Goal: Task Accomplishment & Management: Complete application form

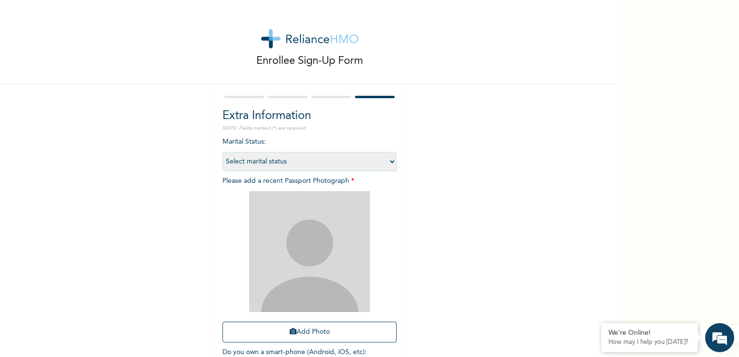
scroll to position [66, 0]
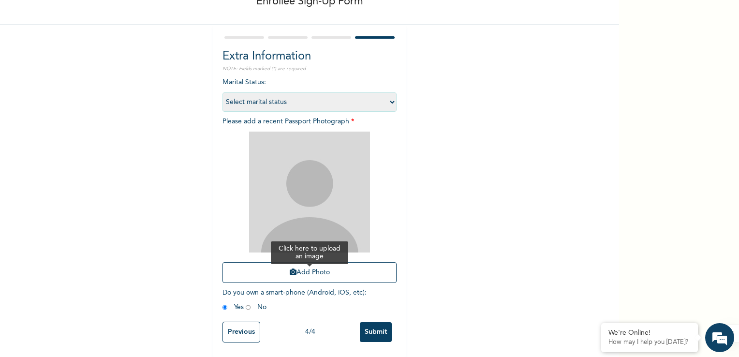
click at [300, 266] on button "Add Photo" at bounding box center [309, 272] width 174 height 21
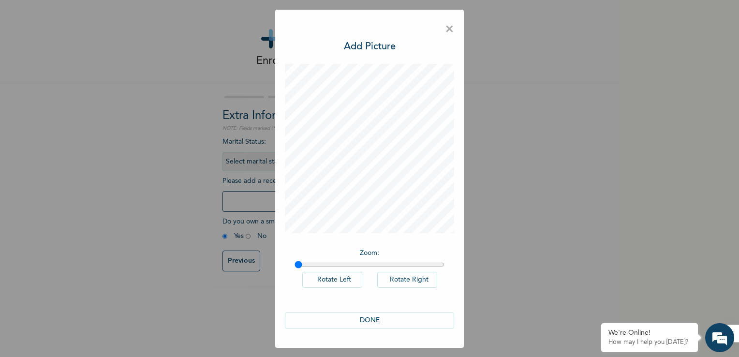
click at [367, 322] on button "DONE" at bounding box center [369, 320] width 169 height 16
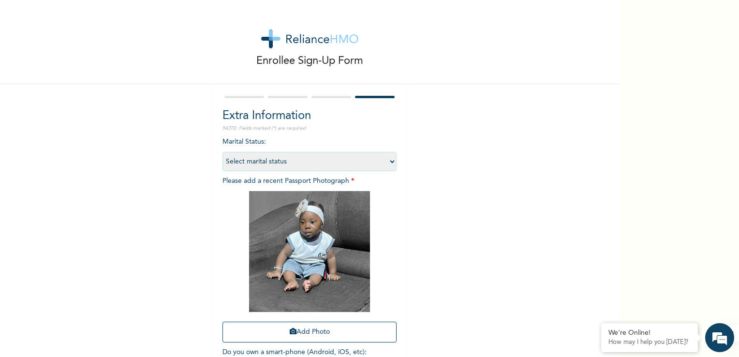
click at [389, 164] on select "Select marital status [DEMOGRAPHIC_DATA] Married [DEMOGRAPHIC_DATA] Widow/[DEMO…" at bounding box center [309, 161] width 174 height 19
select select "1"
click at [222, 152] on select "Select marital status [DEMOGRAPHIC_DATA] Married [DEMOGRAPHIC_DATA] Widow/[DEMO…" at bounding box center [309, 161] width 174 height 19
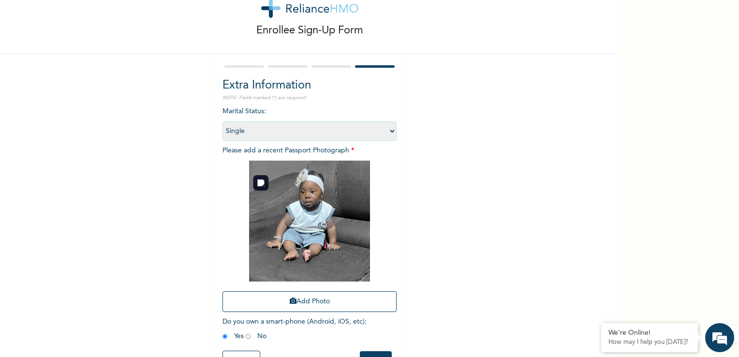
scroll to position [66, 0]
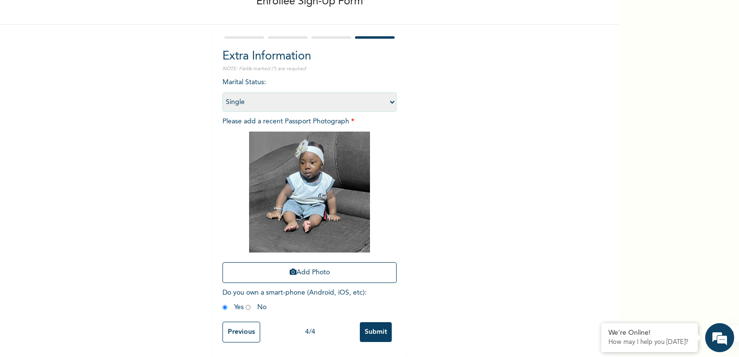
click at [371, 327] on input "Submit" at bounding box center [376, 332] width 32 height 20
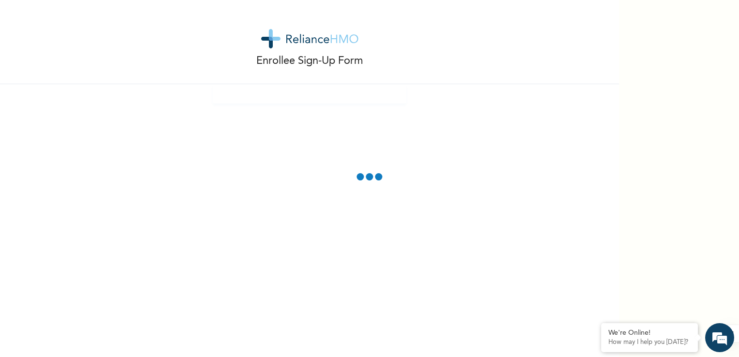
scroll to position [0, 0]
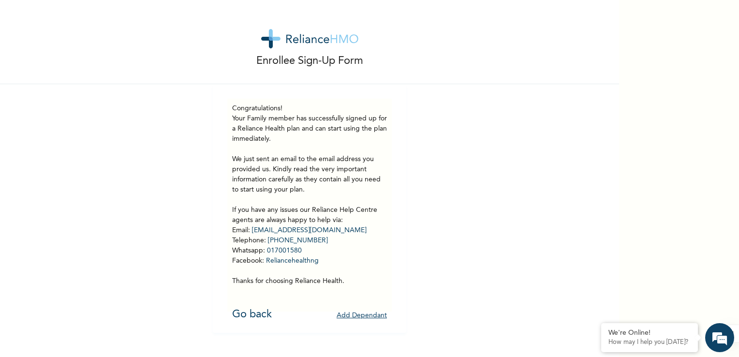
click at [367, 315] on button "Add Dependant" at bounding box center [362, 315] width 50 height 15
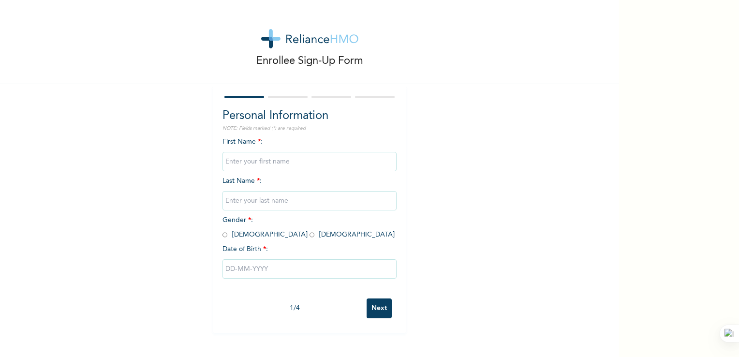
click at [273, 160] on input "text" at bounding box center [309, 161] width 174 height 19
click at [273, 160] on input "U" at bounding box center [309, 161] width 174 height 19
click at [486, 192] on div "Enrollee Sign-Up Form Personal Information NOTE: Fields marked (*) are required…" at bounding box center [309, 166] width 619 height 333
click at [266, 167] on input "U" at bounding box center [309, 161] width 174 height 19
type input "[PERSON_NAME]"
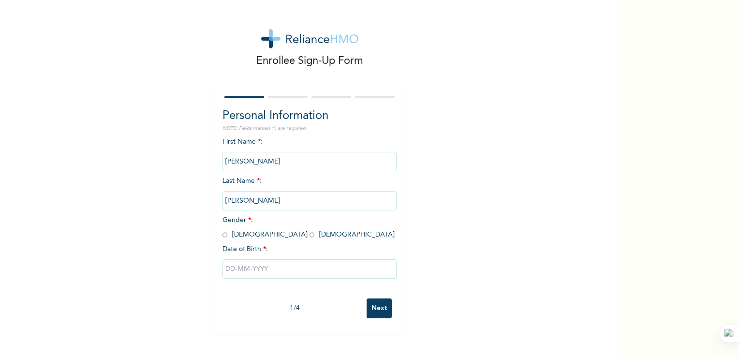
type input "[PERSON_NAME]"
click at [310, 235] on input "radio" at bounding box center [312, 234] width 5 height 9
radio input "true"
click at [254, 268] on input "text" at bounding box center [309, 268] width 174 height 19
select select "7"
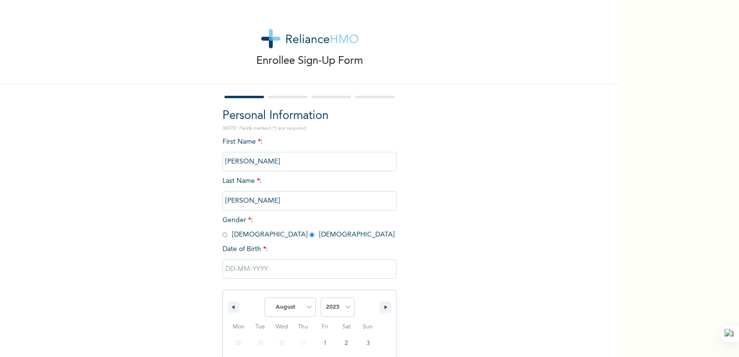
scroll to position [82, 0]
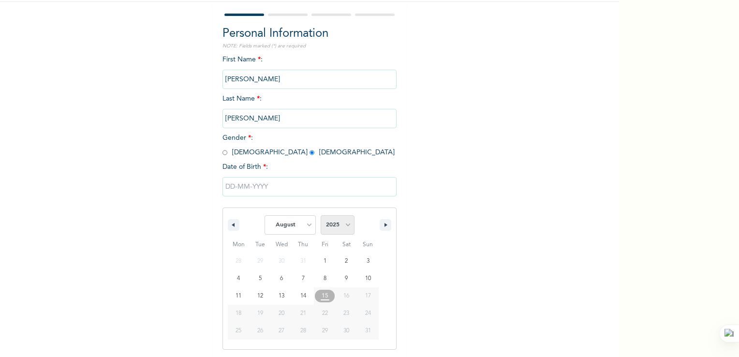
click at [346, 228] on select "2025 2024 2023 2022 2021 2020 2019 2018 2017 2016 2015 2014 2013 2012 2011 2010…" at bounding box center [338, 224] width 34 height 19
select select "2017"
click at [321, 215] on select "2025 2024 2023 2022 2021 2020 2019 2018 2017 2016 2015 2014 2013 2012 2011 2010…" at bounding box center [338, 224] width 34 height 19
click at [302, 226] on select "January February March April May June July August September October November De…" at bounding box center [290, 224] width 51 height 19
select select "5"
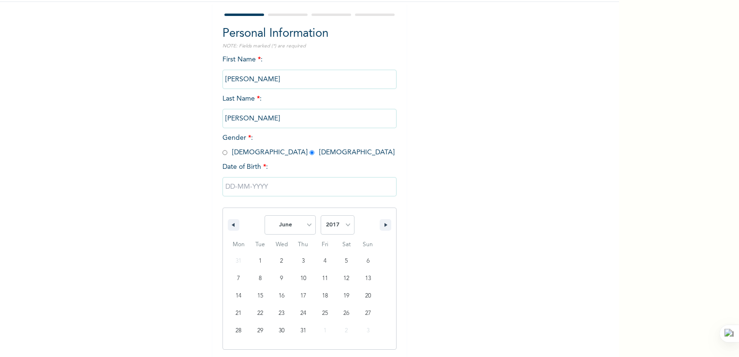
click at [265, 215] on select "January February March April May June July August September October November De…" at bounding box center [290, 224] width 51 height 19
type input "[DATE]"
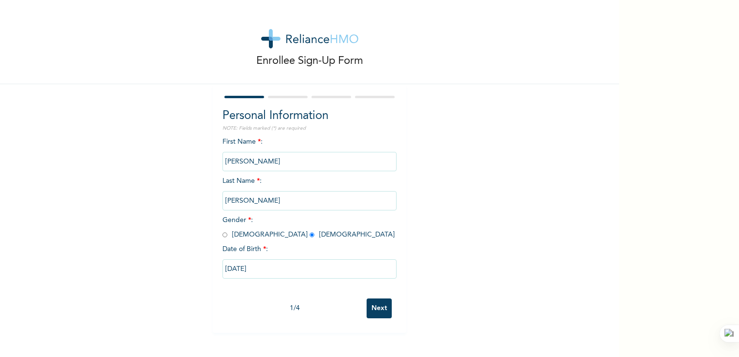
scroll to position [0, 0]
click at [375, 311] on input "Next" at bounding box center [379, 308] width 25 height 20
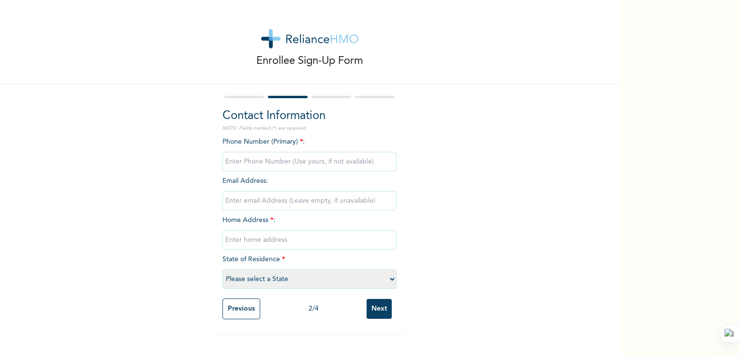
click at [267, 163] on input "phone" at bounding box center [309, 161] width 174 height 19
type input "08158402434"
click at [267, 197] on input "email" at bounding box center [309, 200] width 174 height 19
type input "[EMAIL_ADDRESS][DOMAIN_NAME]"
click at [261, 241] on input "text" at bounding box center [309, 239] width 174 height 19
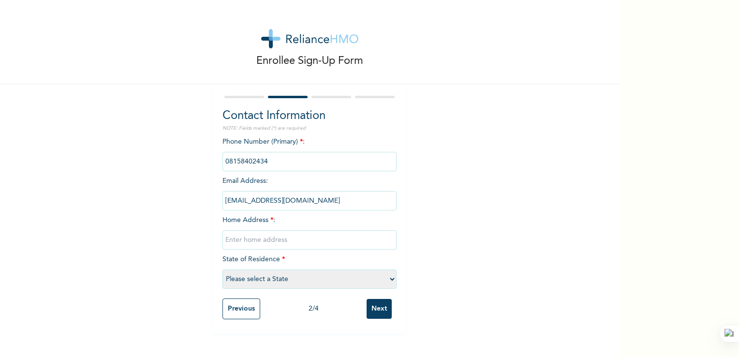
type input "[STREET_ADDRESS]"
select select "28"
click at [377, 309] on input "Next" at bounding box center [379, 309] width 25 height 20
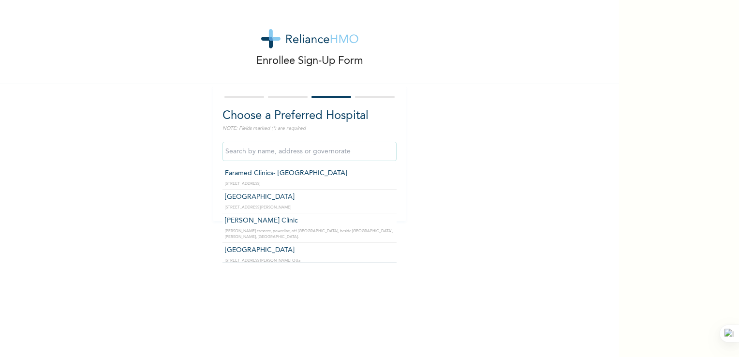
click at [278, 154] on input "text" at bounding box center [309, 151] width 174 height 19
type input "[GEOGRAPHIC_DATA]"
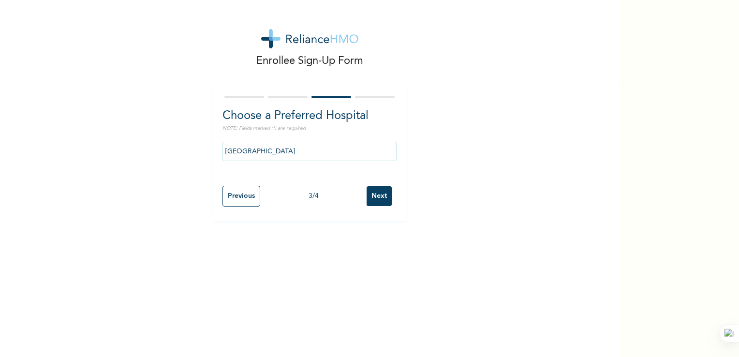
click at [371, 196] on input "Next" at bounding box center [379, 196] width 25 height 20
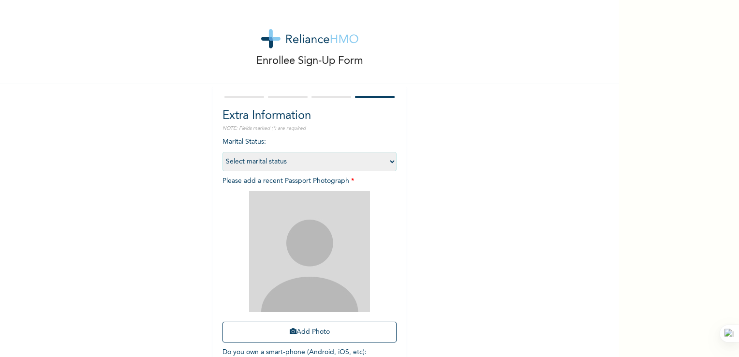
click at [382, 160] on select "Select marital status [DEMOGRAPHIC_DATA] Married [DEMOGRAPHIC_DATA] Widow/[DEMO…" at bounding box center [309, 161] width 174 height 19
select select "1"
click at [222, 152] on select "Select marital status [DEMOGRAPHIC_DATA] Married [DEMOGRAPHIC_DATA] Widow/[DEMO…" at bounding box center [309, 161] width 174 height 19
click at [298, 334] on button "Add Photo" at bounding box center [309, 332] width 174 height 21
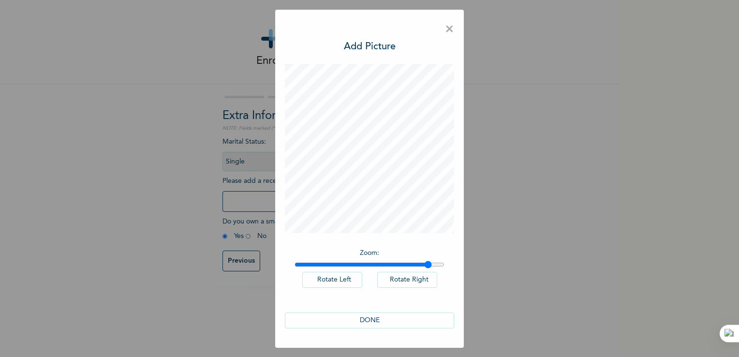
drag, startPoint x: 298, startPoint y: 262, endPoint x: 428, endPoint y: 255, distance: 130.3
click at [428, 261] on input "range" at bounding box center [370, 265] width 150 height 8
drag, startPoint x: 429, startPoint y: 262, endPoint x: 450, endPoint y: 265, distance: 21.4
type input "2"
click at [444, 265] on input "range" at bounding box center [370, 265] width 150 height 8
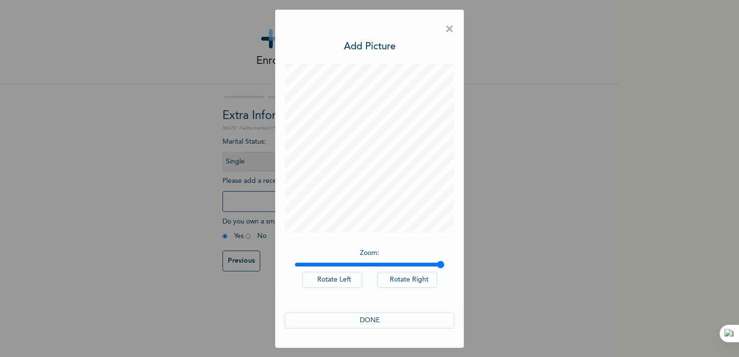
click at [402, 281] on button "Rotate Right" at bounding box center [407, 280] width 60 height 16
click at [448, 30] on span "×" at bounding box center [449, 29] width 9 height 20
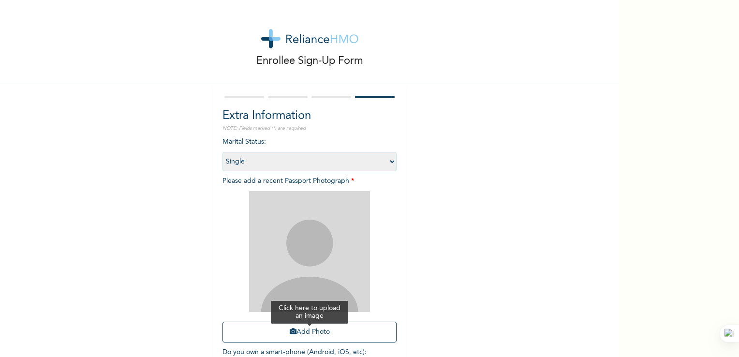
click at [298, 330] on button "Add Photo" at bounding box center [309, 332] width 174 height 21
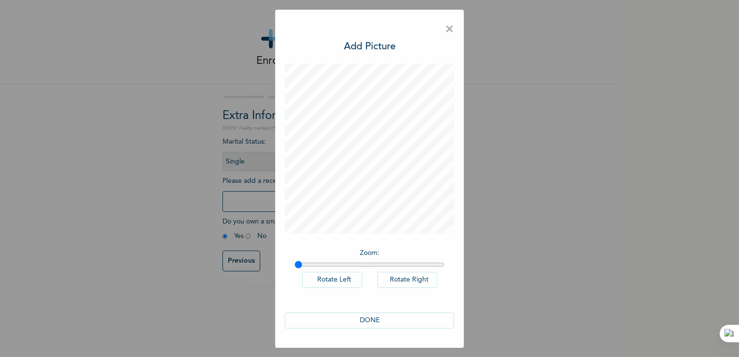
click at [284, 174] on div "× Add Picture Zoom : Rotate Left Rotate Right DONE" at bounding box center [369, 179] width 189 height 338
click at [321, 281] on button "Rotate Left" at bounding box center [332, 280] width 60 height 16
drag, startPoint x: 295, startPoint y: 264, endPoint x: 445, endPoint y: 272, distance: 150.1
type input "2"
click at [444, 268] on input "range" at bounding box center [370, 265] width 150 height 8
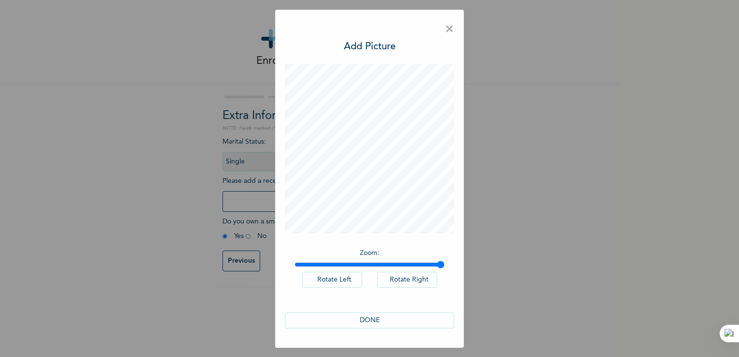
click at [359, 320] on button "DONE" at bounding box center [369, 320] width 169 height 16
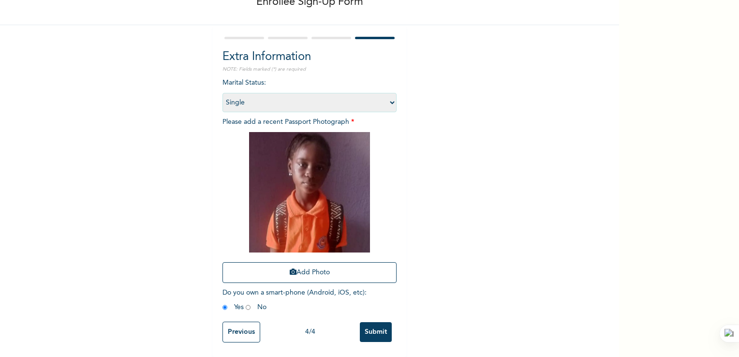
scroll to position [66, 0]
click at [372, 328] on input "Submit" at bounding box center [376, 332] width 32 height 20
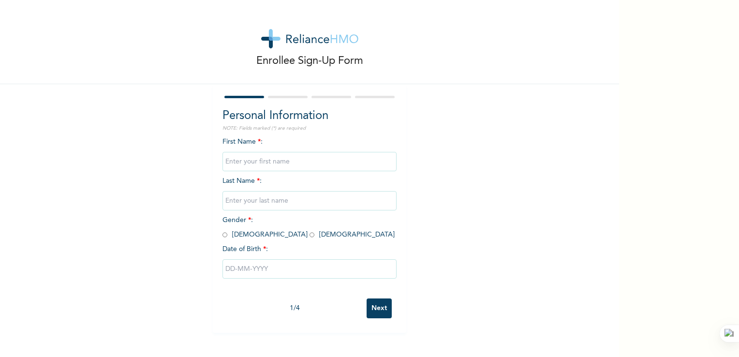
click at [264, 163] on input "text" at bounding box center [309, 161] width 174 height 19
type input "[PERSON_NAME]"
click at [310, 236] on input "radio" at bounding box center [312, 234] width 5 height 9
radio input "true"
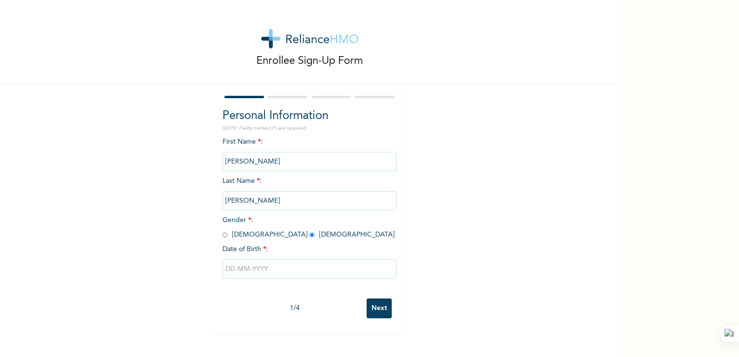
click at [268, 265] on input "text" at bounding box center [309, 268] width 174 height 19
select select "7"
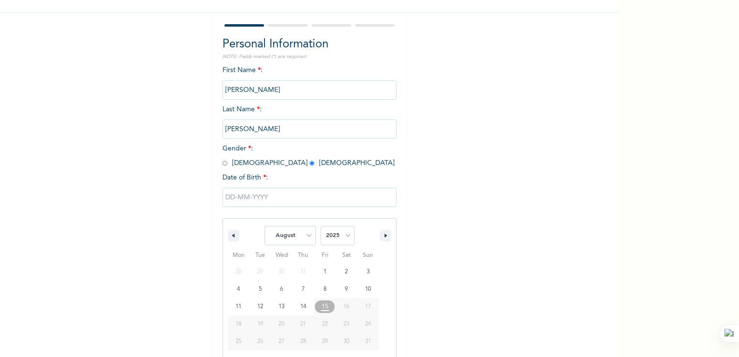
scroll to position [82, 0]
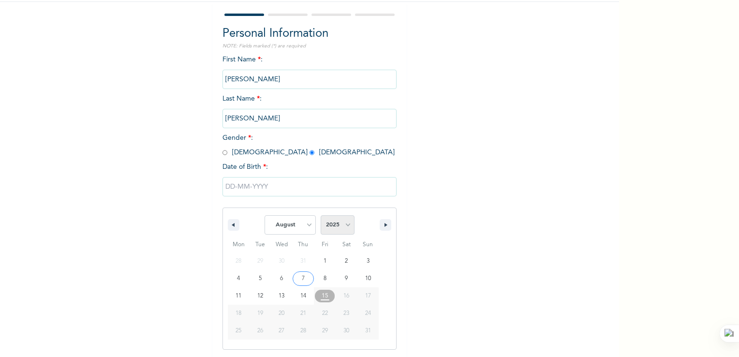
click at [347, 227] on select "2025 2024 2023 2022 2021 2020 2019 2018 2017 2016 2015 2014 2013 2012 2011 2010…" at bounding box center [338, 224] width 34 height 19
select select "2017"
click at [321, 215] on select "2025 2024 2023 2022 2021 2020 2019 2018 2017 2016 2015 2014 2013 2012 2011 2010…" at bounding box center [338, 224] width 34 height 19
click at [302, 227] on select "January February March April May June July August September October November De…" at bounding box center [290, 224] width 51 height 19
select select "6"
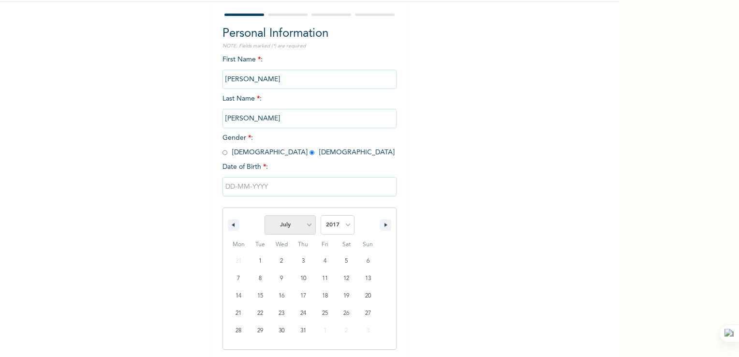
click at [265, 215] on select "January February March April May June July August September October November De…" at bounding box center [290, 224] width 51 height 19
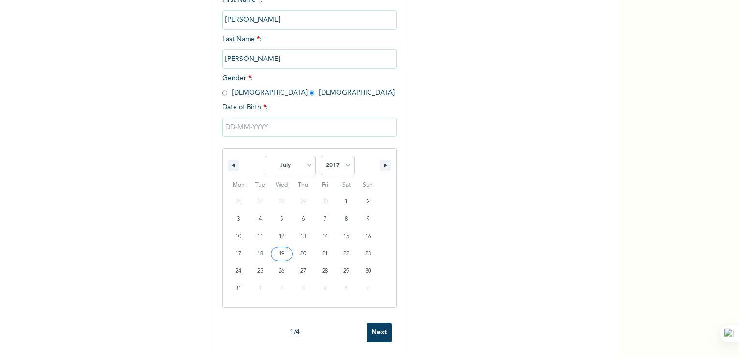
scroll to position [149, 0]
type input "07/17/2017"
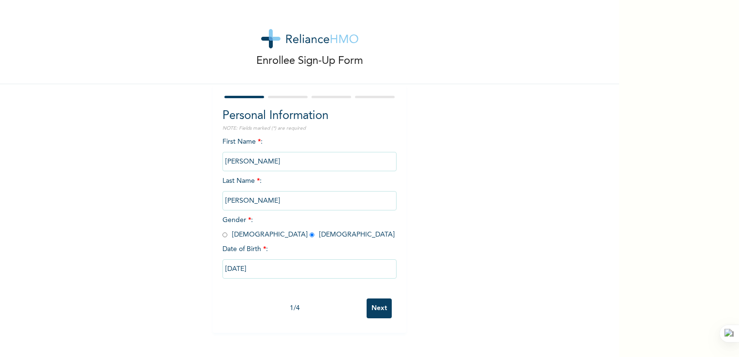
click at [374, 310] on input "Next" at bounding box center [379, 308] width 25 height 20
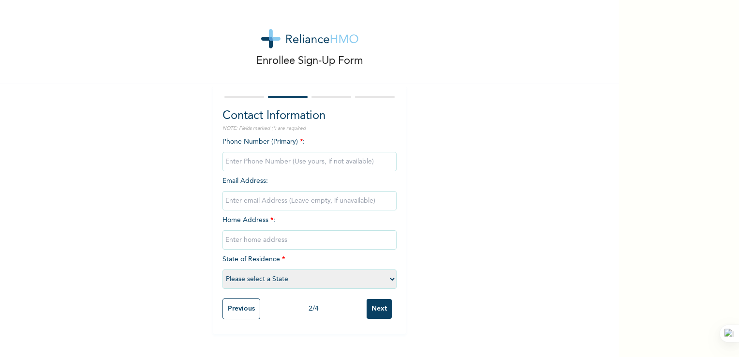
click at [296, 161] on input "phone" at bounding box center [309, 161] width 174 height 19
type input "08158402434"
type input "[EMAIL_ADDRESS][DOMAIN_NAME]"
type input "[STREET_ADDRESS]"
select select "28"
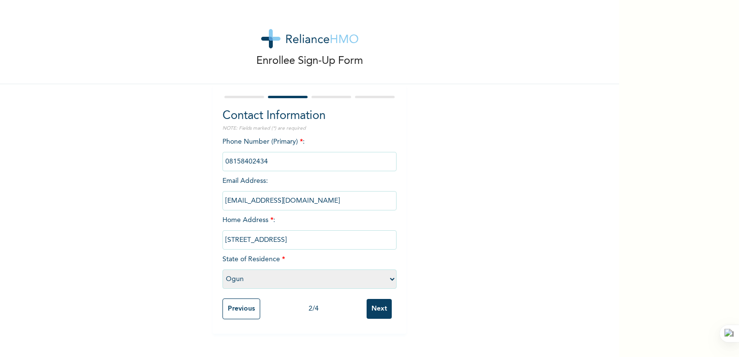
click at [379, 310] on input "Next" at bounding box center [379, 309] width 25 height 20
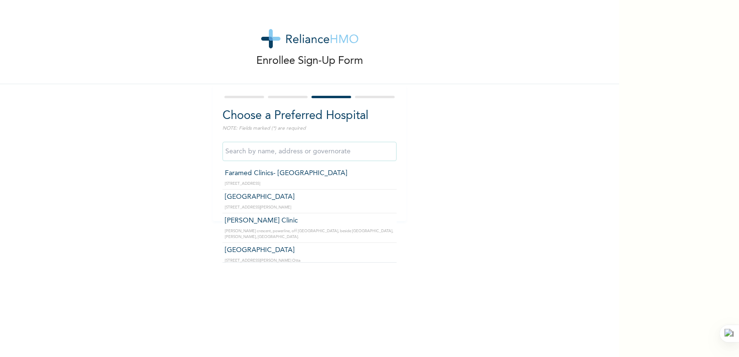
click at [284, 153] on input "text" at bounding box center [309, 151] width 174 height 19
type input "[GEOGRAPHIC_DATA]"
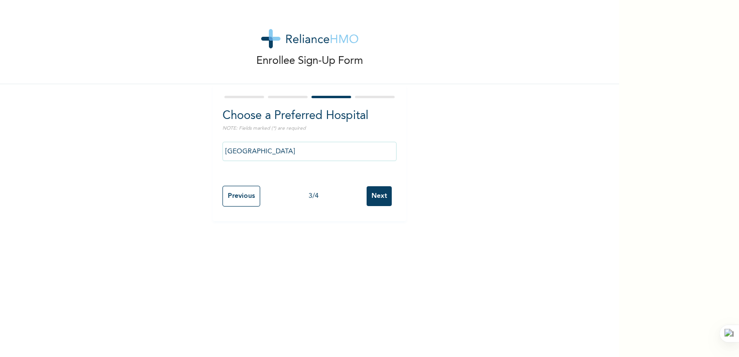
click at [376, 194] on input "Next" at bounding box center [379, 196] width 25 height 20
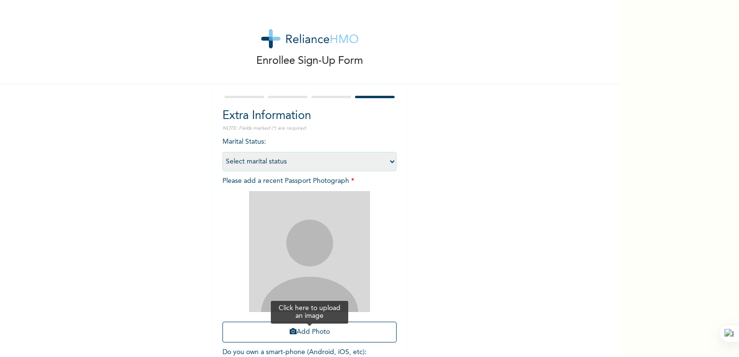
click at [303, 336] on button "Add Photo" at bounding box center [309, 332] width 174 height 21
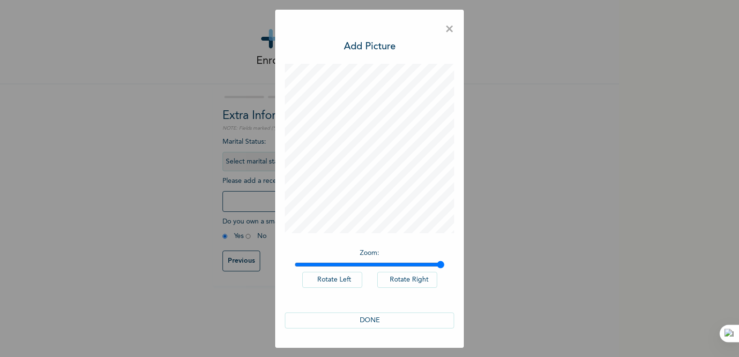
drag, startPoint x: 298, startPoint y: 265, endPoint x: 448, endPoint y: 273, distance: 150.6
type input "2"
click at [444, 268] on input "range" at bounding box center [370, 265] width 150 height 8
click at [370, 324] on button "DONE" at bounding box center [369, 320] width 169 height 16
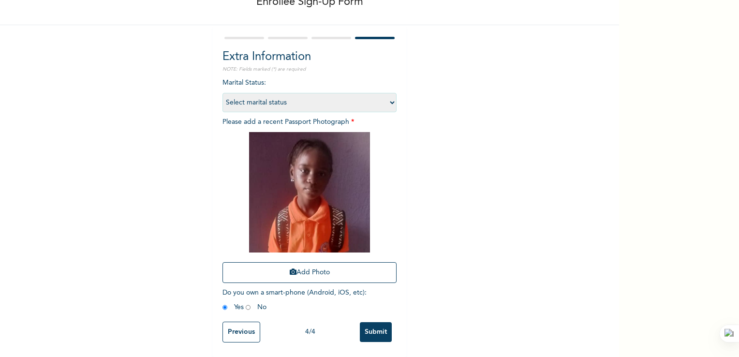
scroll to position [66, 0]
click at [385, 94] on select "Select marital status [DEMOGRAPHIC_DATA] Married [DEMOGRAPHIC_DATA] Widow/[DEMO…" at bounding box center [309, 102] width 174 height 19
select select "1"
click at [222, 93] on select "Select marital status [DEMOGRAPHIC_DATA] Married [DEMOGRAPHIC_DATA] Widow/[DEMO…" at bounding box center [309, 102] width 174 height 19
click at [246, 303] on input "radio" at bounding box center [248, 307] width 5 height 9
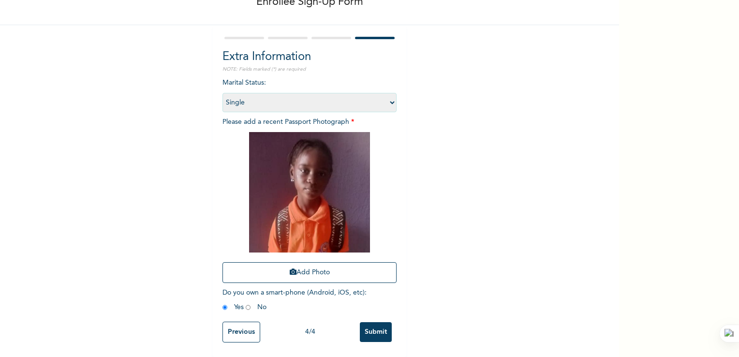
radio input "true"
click at [378, 324] on input "Submit" at bounding box center [376, 332] width 32 height 20
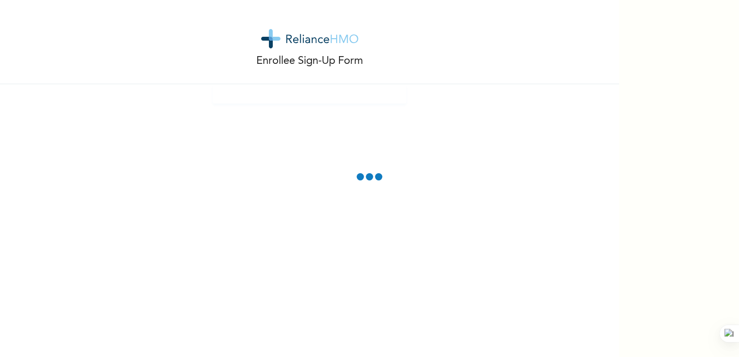
scroll to position [0, 0]
click at [398, 242] on div "Enrollee Sign-Up Form" at bounding box center [309, 178] width 619 height 357
